Goal: Task Accomplishment & Management: Manage account settings

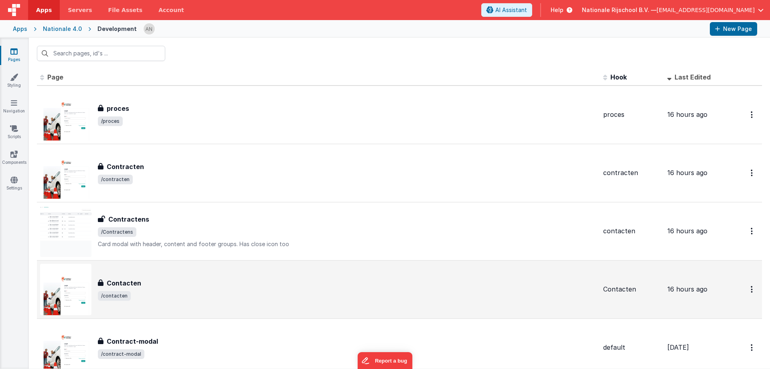
click at [170, 284] on div "Contacten" at bounding box center [347, 283] width 499 height 10
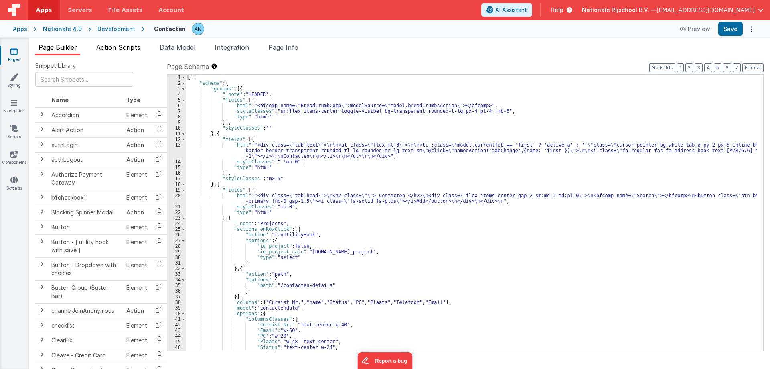
click at [120, 46] on span "Action Scripts" at bounding box center [118, 47] width 44 height 8
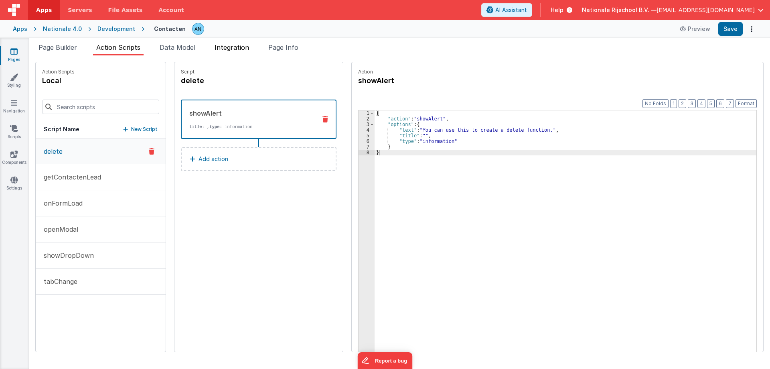
click at [239, 51] on li "Integration" at bounding box center [231, 49] width 41 height 13
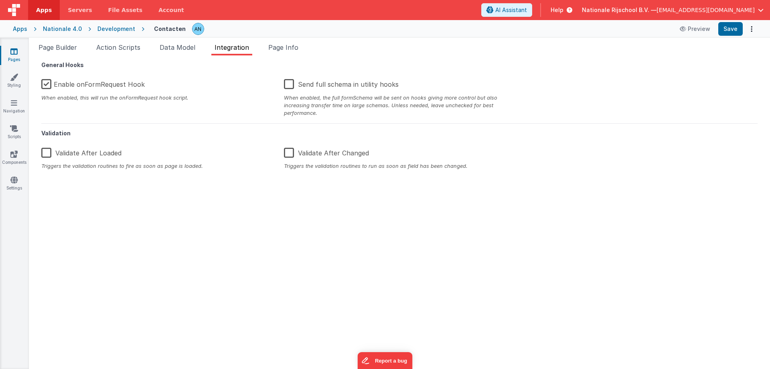
click at [47, 83] on label "Enable onFormRequest Hook" at bounding box center [92, 82] width 103 height 17
click at [0, 0] on input "Enable onFormRequest Hook" at bounding box center [0, 0] width 0 height 0
click at [731, 28] on button "Save" at bounding box center [730, 29] width 24 height 14
click at [4, 49] on link "Pages" at bounding box center [14, 55] width 29 height 16
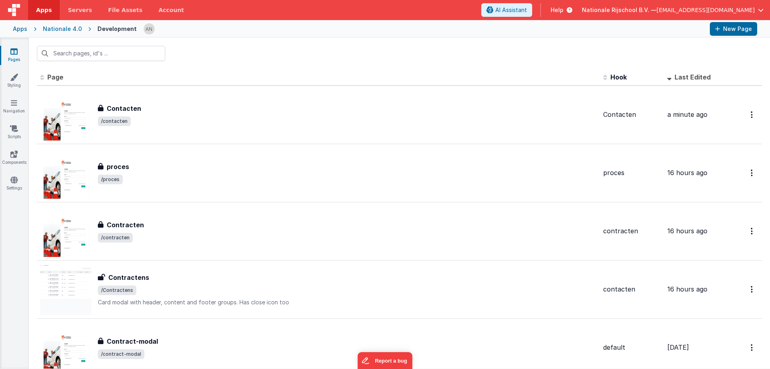
click at [246, 44] on div at bounding box center [399, 53] width 741 height 31
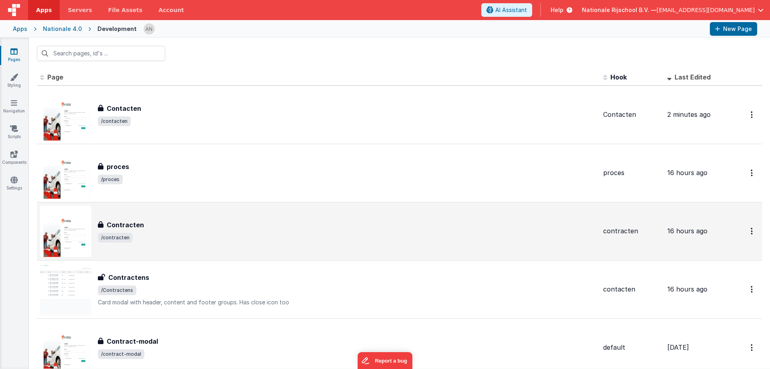
click at [216, 214] on div "Contracten Contracten /contracten" at bounding box center [318, 230] width 557 height 51
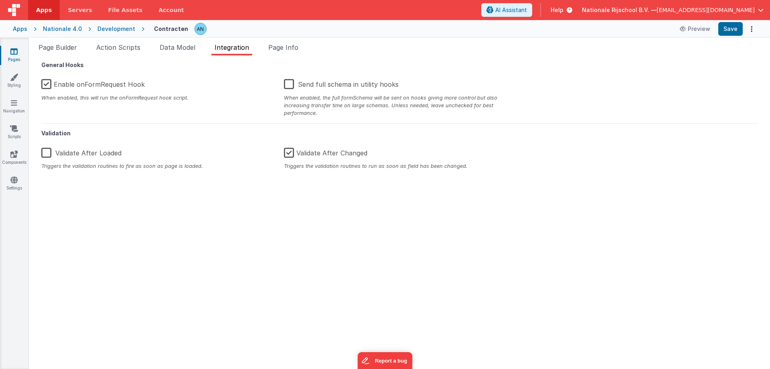
click at [139, 84] on label "Enable onFormRequest Hook" at bounding box center [92, 82] width 103 height 17
click at [0, 0] on input "Enable onFormRequest Hook" at bounding box center [0, 0] width 0 height 0
click at [731, 32] on button "Save" at bounding box center [730, 29] width 24 height 14
click at [17, 53] on link "Pages" at bounding box center [14, 55] width 29 height 16
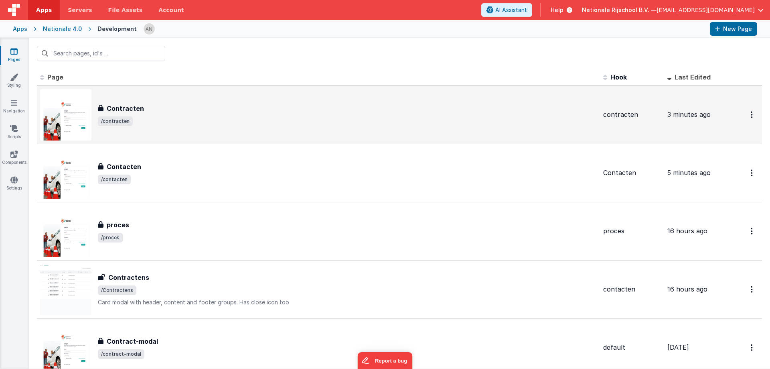
click at [161, 129] on div "Contracten Contracten /contracten" at bounding box center [318, 114] width 557 height 51
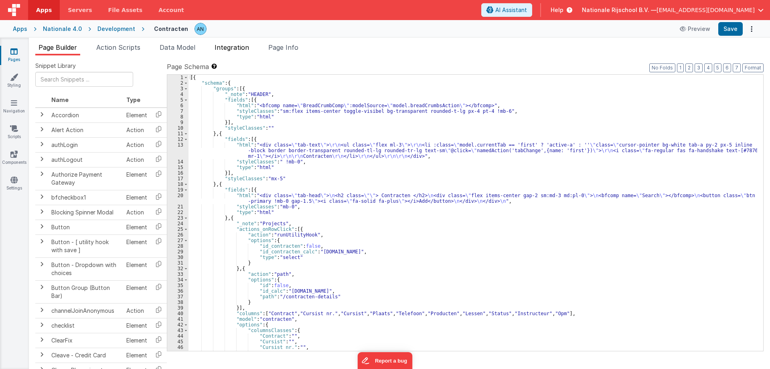
click at [235, 51] on span "Integration" at bounding box center [232, 47] width 34 height 8
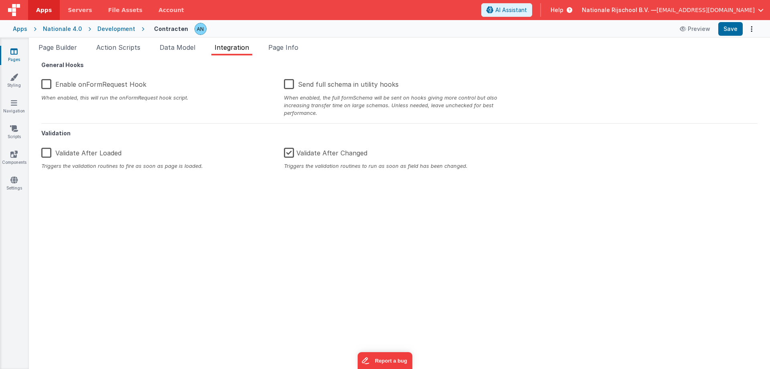
click at [16, 55] on icon at bounding box center [13, 51] width 7 height 8
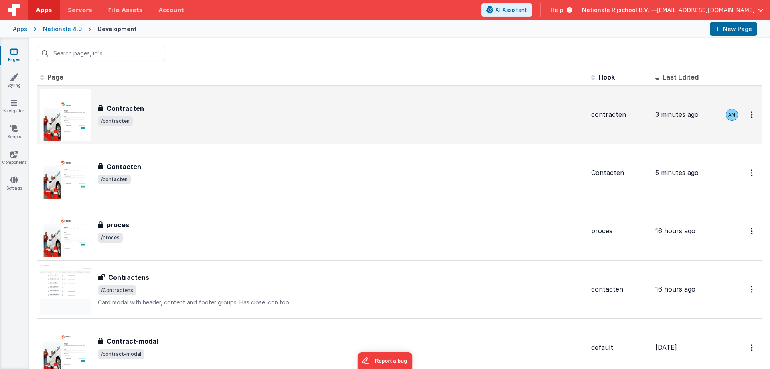
click at [163, 122] on span "/contracten" at bounding box center [341, 121] width 487 height 10
